Goal: Navigation & Orientation: Find specific page/section

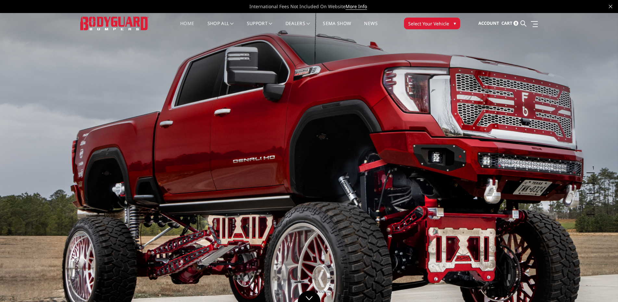
click at [423, 23] on span "Select Your Vehicle" at bounding box center [428, 23] width 41 height 7
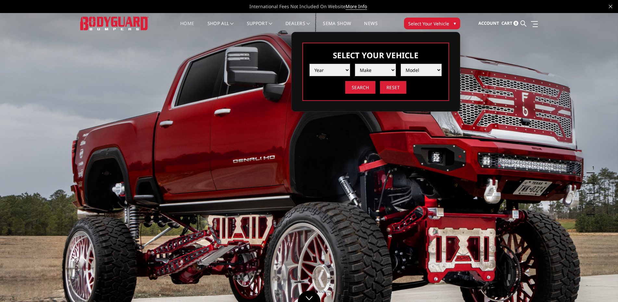
click at [334, 71] on select "Year [DATE] 2024 2023 2022 2021 2020 2019 2018 2017 2016 2015 2014 2013 2012 20…" at bounding box center [330, 70] width 41 height 12
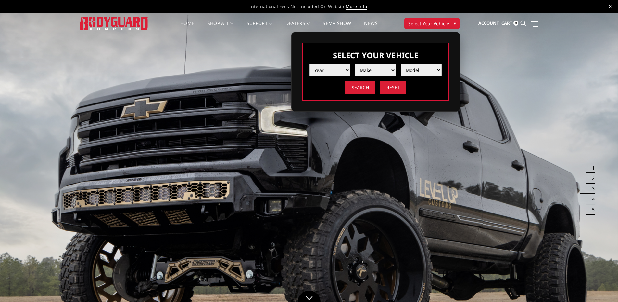
select select "yr_2025"
click at [310, 64] on select "Year [DATE] 2024 2023 2022 2021 2020 2019 2018 2017 2016 2015 2014 2013 2012 20…" at bounding box center [330, 70] width 41 height 12
click at [371, 68] on select "Make Chevrolet Ford GMC Ram Toyota" at bounding box center [375, 70] width 41 height 12
select select "mk_ford"
click at [355, 64] on select "Make Chevrolet Ford GMC Ram Toyota" at bounding box center [375, 70] width 41 height 12
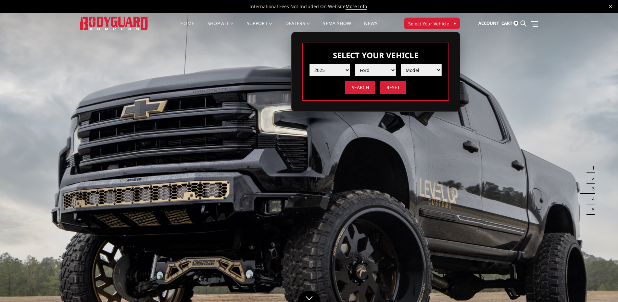
click at [410, 70] on select "Model F150 F150 Raptor F250 / F350 F450 F550" at bounding box center [421, 70] width 41 height 12
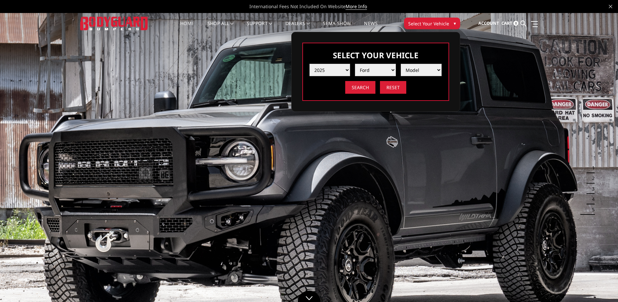
select select "md_f150-raptor"
click at [401, 64] on select "Model F150 F150 Raptor F250 / F350 F450 F550" at bounding box center [421, 70] width 41 height 12
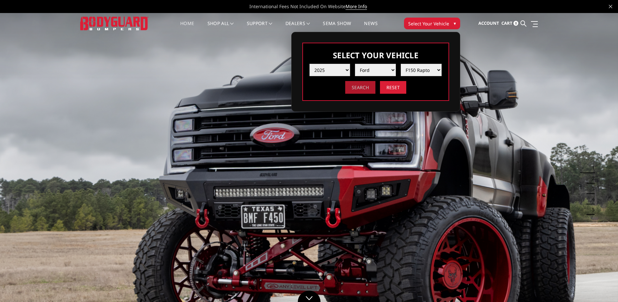
click at [364, 86] on input "Search" at bounding box center [360, 87] width 30 height 13
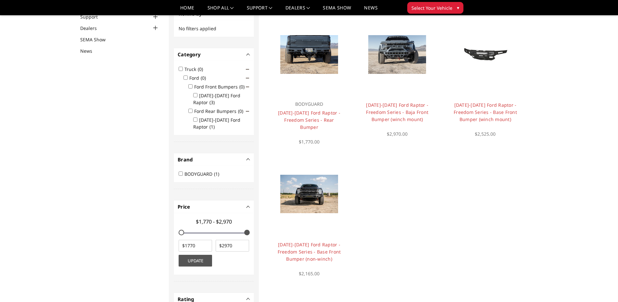
scroll to position [52, 0]
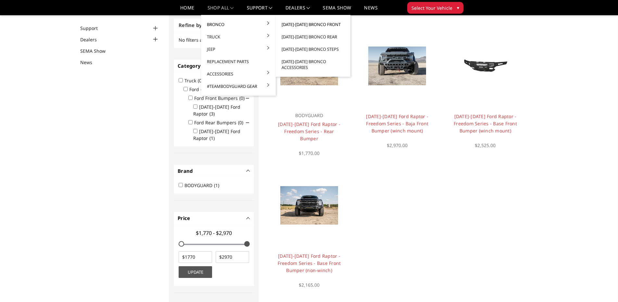
click at [294, 23] on link "[DATE]-[DATE] Bronco Front" at bounding box center [313, 24] width 70 height 12
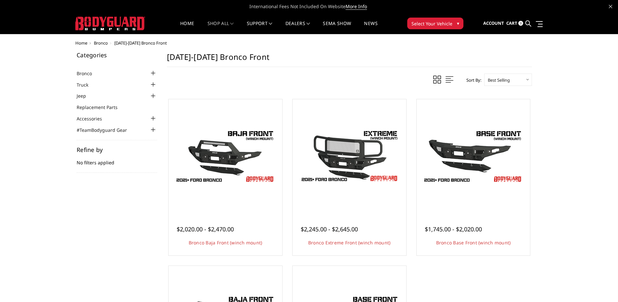
click at [155, 72] on div at bounding box center [153, 73] width 8 height 8
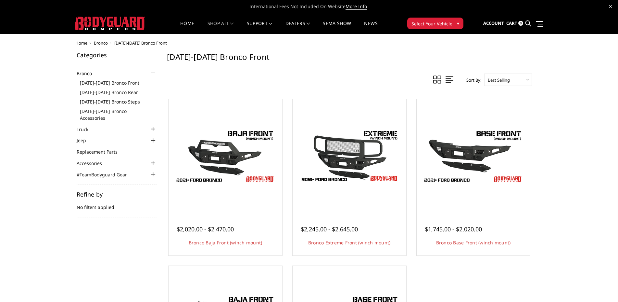
click at [126, 102] on link "[DATE]-[DATE] Bronco Steps" at bounding box center [118, 101] width 77 height 7
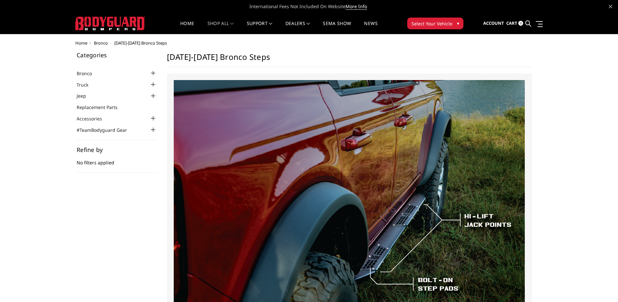
click at [153, 84] on div at bounding box center [153, 85] width 8 height 8
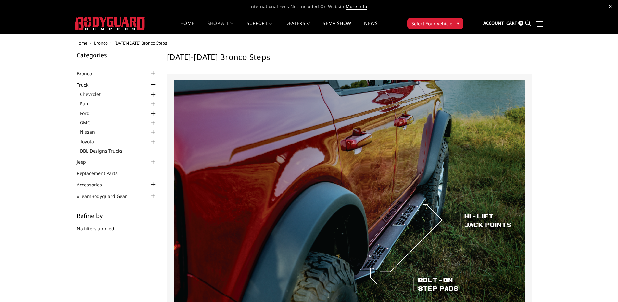
click at [153, 110] on div at bounding box center [153, 113] width 8 height 8
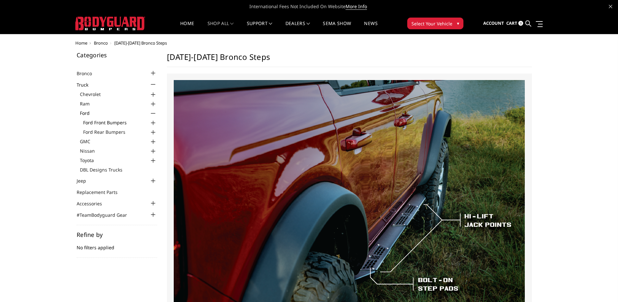
click at [115, 121] on link "Ford Front Bumpers" at bounding box center [120, 122] width 74 height 7
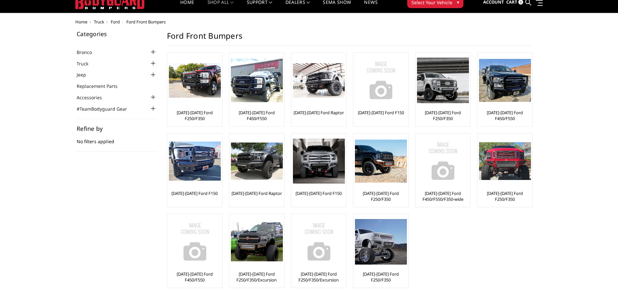
scroll to position [32, 0]
